Goal: Task Accomplishment & Management: Use online tool/utility

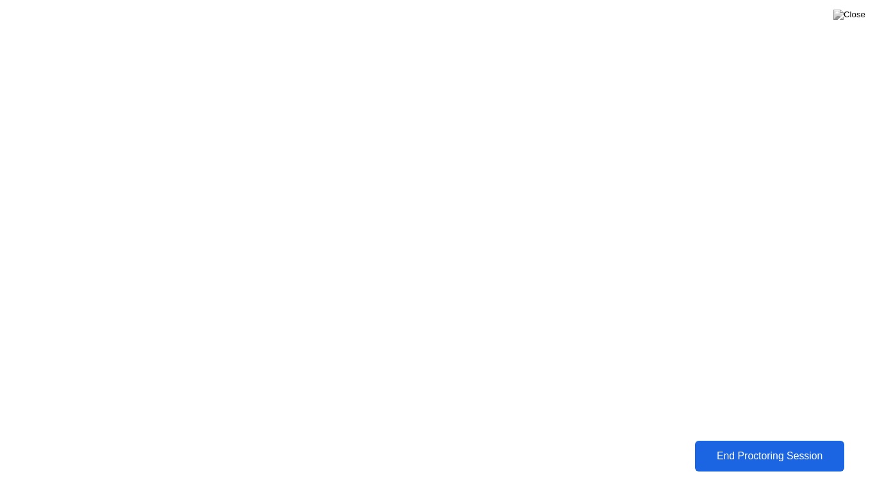
click at [755, 461] on div "End Proctoring Session" at bounding box center [769, 456] width 142 height 12
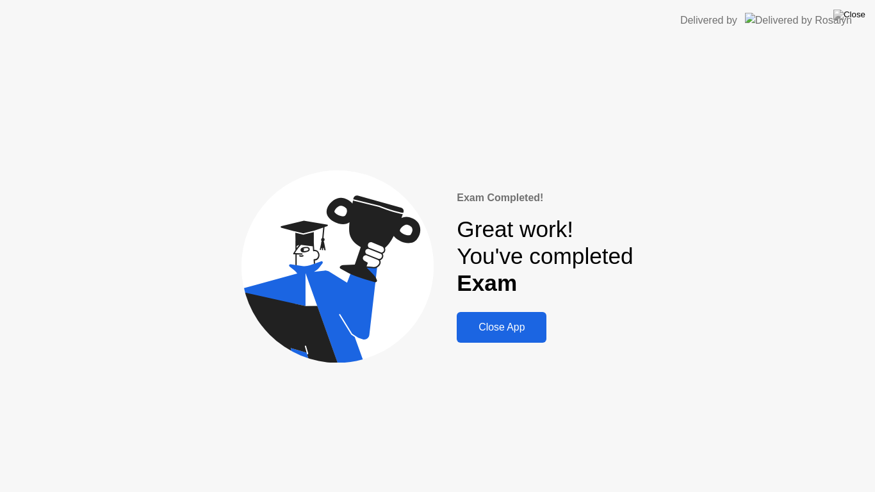
click at [506, 330] on div "Close App" at bounding box center [501, 327] width 82 height 12
